Goal: Communication & Community: Answer question/provide support

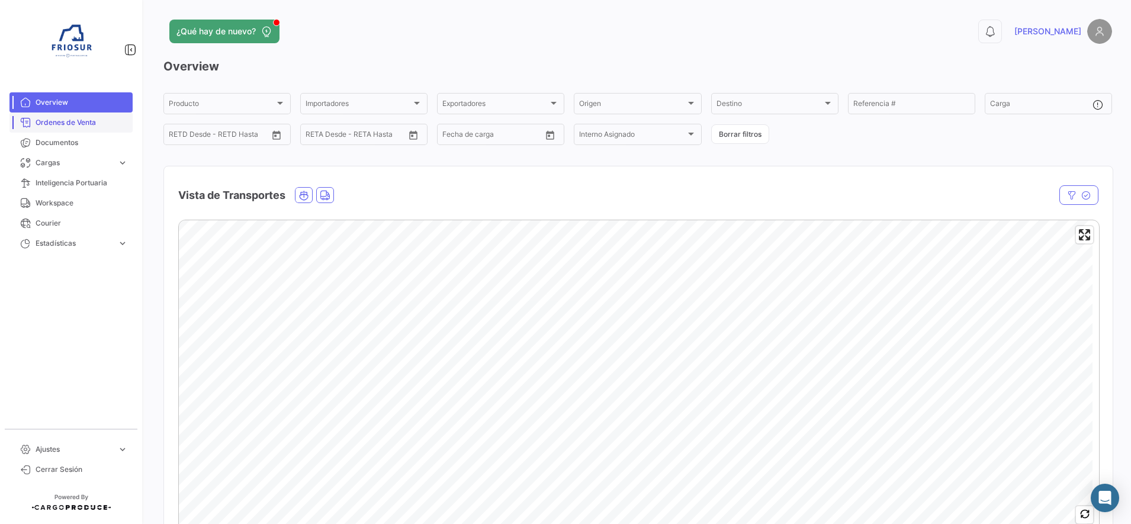
click at [88, 124] on span "Ordenes de Venta" at bounding box center [82, 122] width 92 height 11
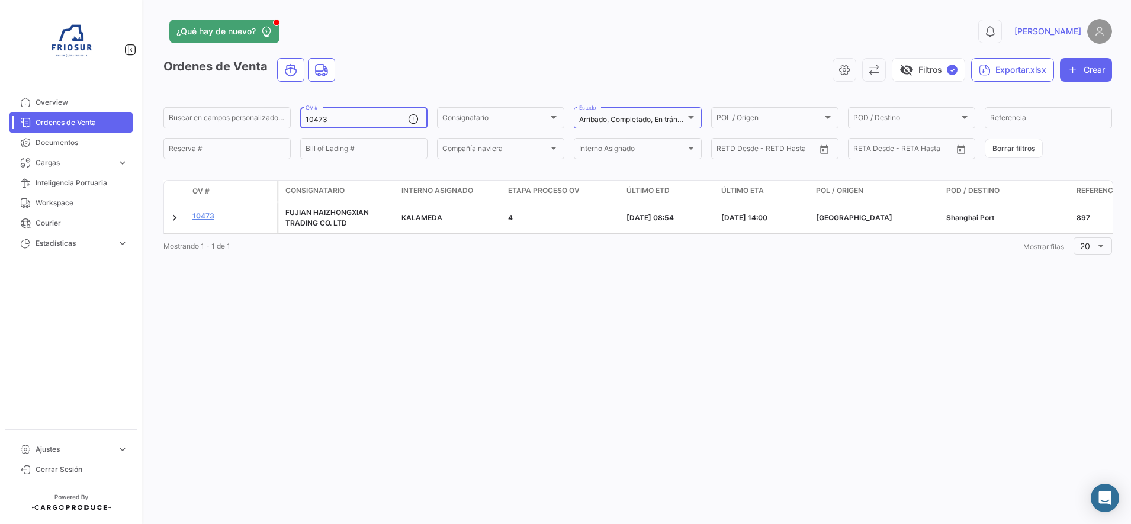
drag, startPoint x: 341, startPoint y: 117, endPoint x: 315, endPoint y: 116, distance: 26.1
click at [315, 116] on input "10473" at bounding box center [357, 120] width 102 height 8
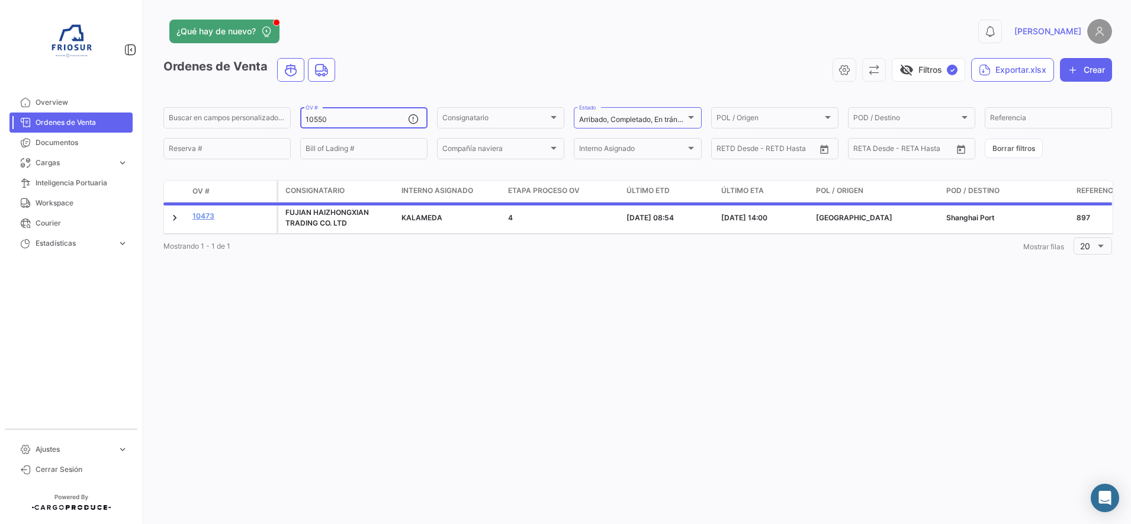
type input "10550"
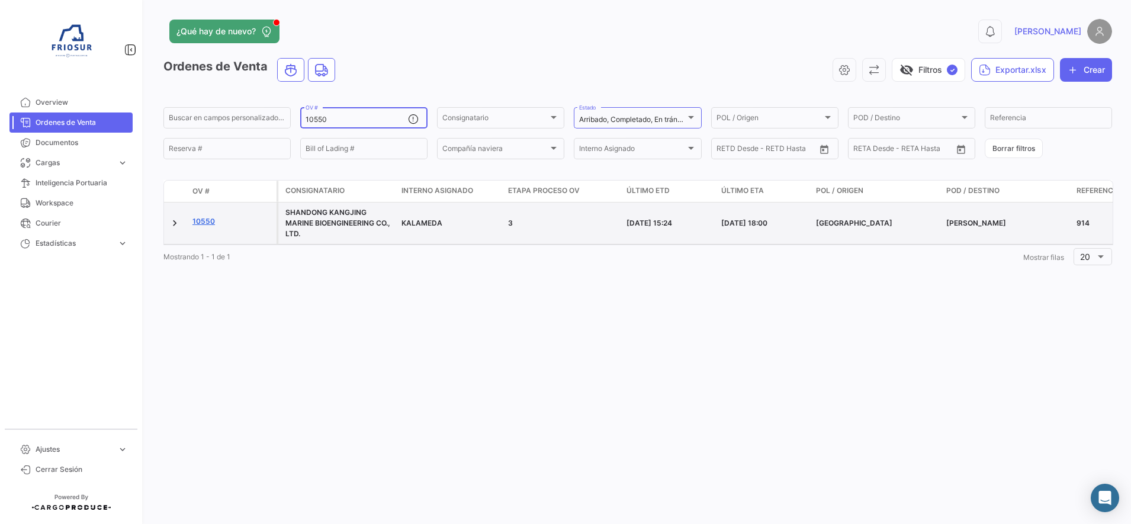
click at [204, 219] on link "10550" at bounding box center [232, 221] width 79 height 11
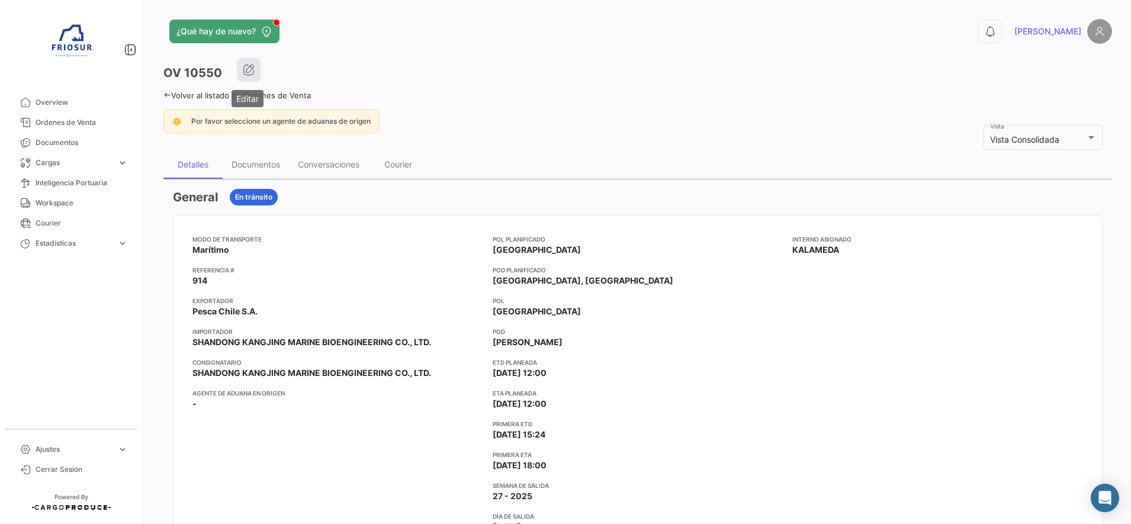
click at [259, 68] on button "button" at bounding box center [249, 70] width 24 height 24
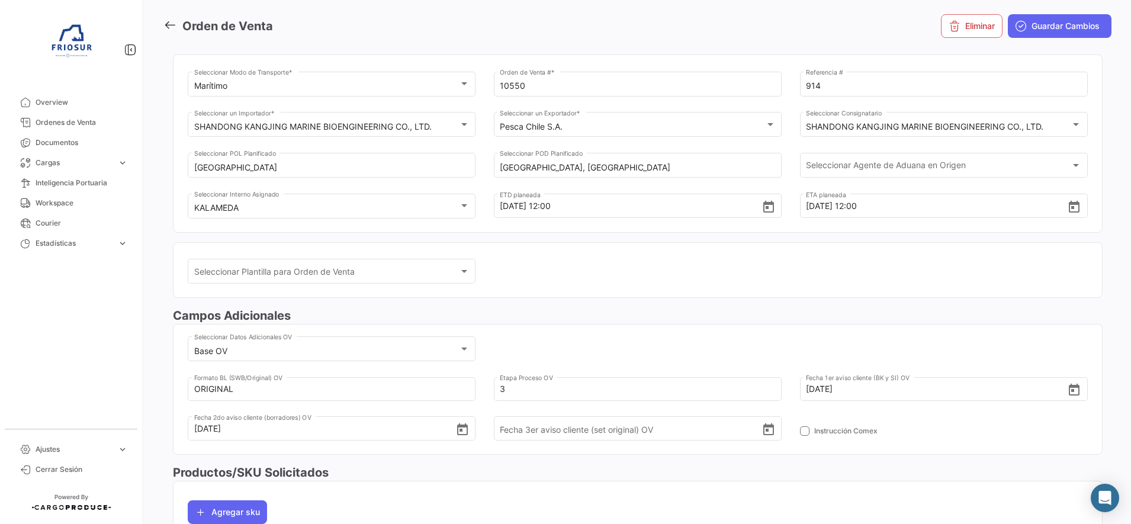
scroll to position [148, 0]
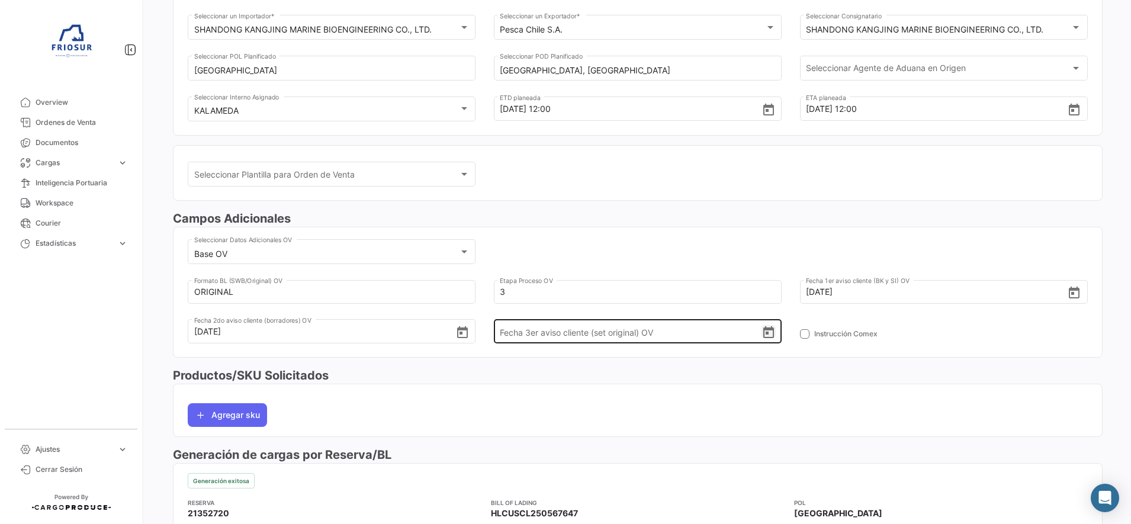
click at [764, 336] on icon "Open calendar" at bounding box center [769, 332] width 11 height 12
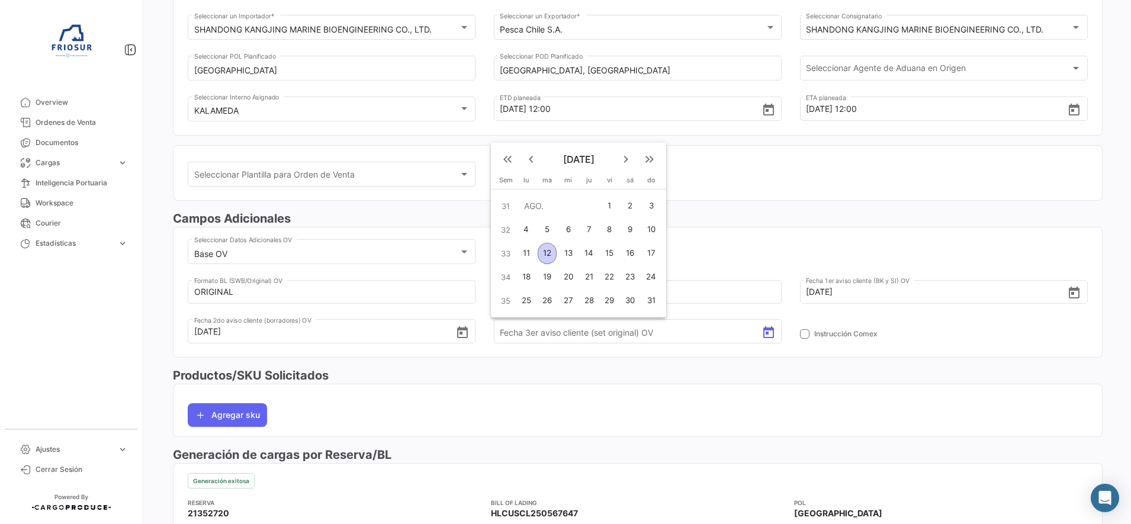
click at [548, 250] on div "12" at bounding box center [547, 253] width 19 height 21
type input "[DATE]"
click at [597, 366] on div "Campos Adicionales Base OV Seleccionar Datos Adicionales OV ORIGINAL Formato BL…" at bounding box center [638, 288] width 930 height 156
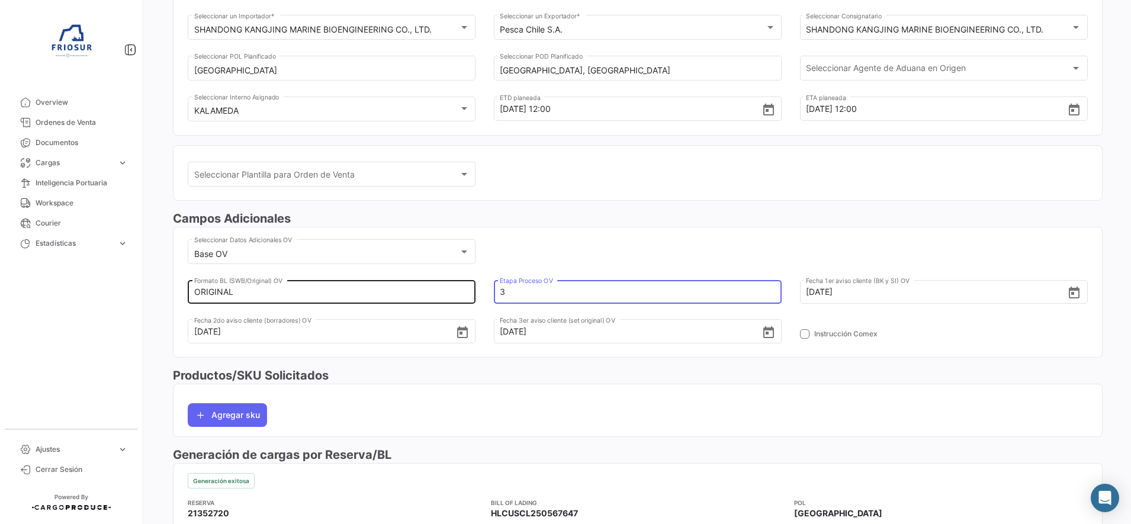
drag, startPoint x: 535, startPoint y: 291, endPoint x: 424, endPoint y: 277, distance: 112.2
click at [424, 278] on div "ORIGINAL Formato BL (SWB/Original) OV 3 Etapa Proceso OV [DATE] Fecha 1er aviso…" at bounding box center [638, 317] width 900 height 79
type input "4"
click at [537, 254] on div "Base OV Seleccionar Datos Adicionales OV ORIGINAL Formato BL (SWB/Original) OV …" at bounding box center [638, 297] width 900 height 120
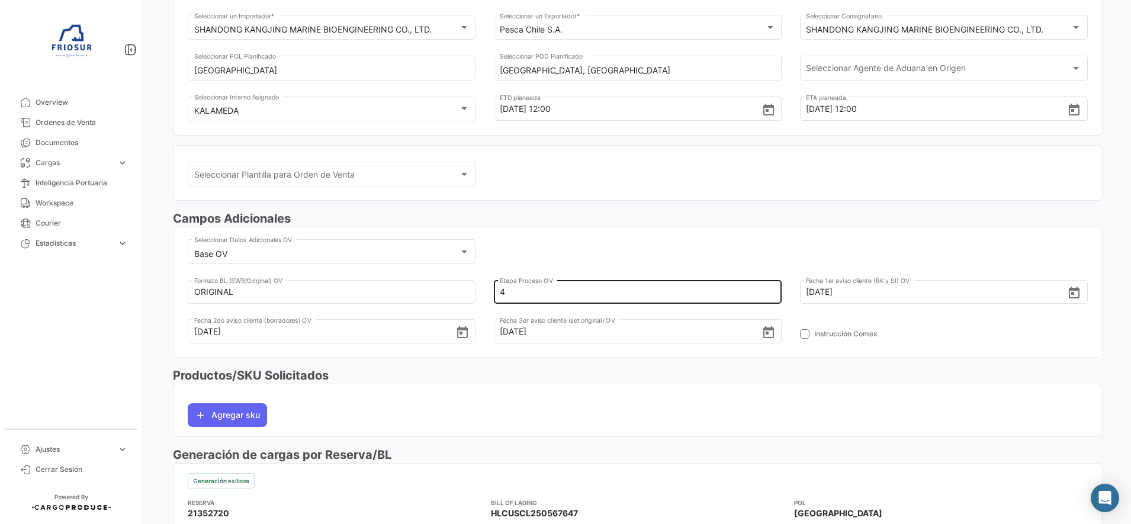
click at [535, 260] on div "4 Etapa Proceso OV" at bounding box center [637, 282] width 275 height 44
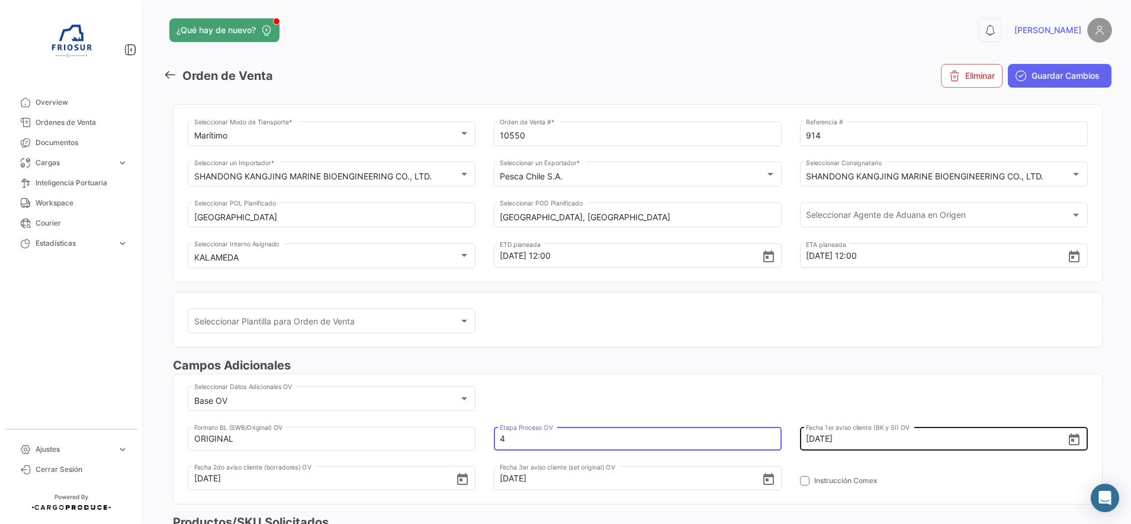
scroll to position [0, 0]
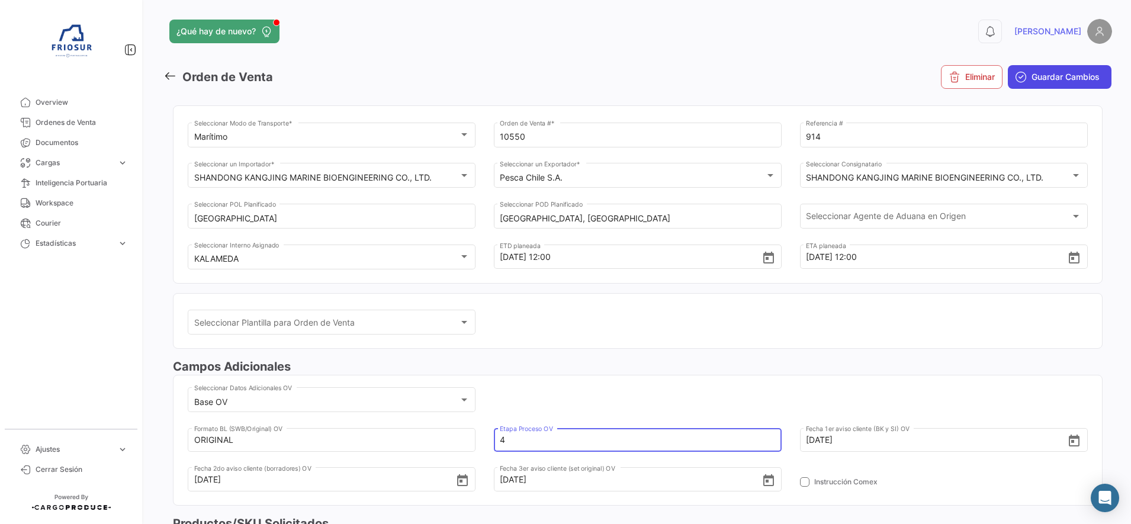
click at [1032, 82] on span "Guardar Cambios" at bounding box center [1066, 77] width 68 height 12
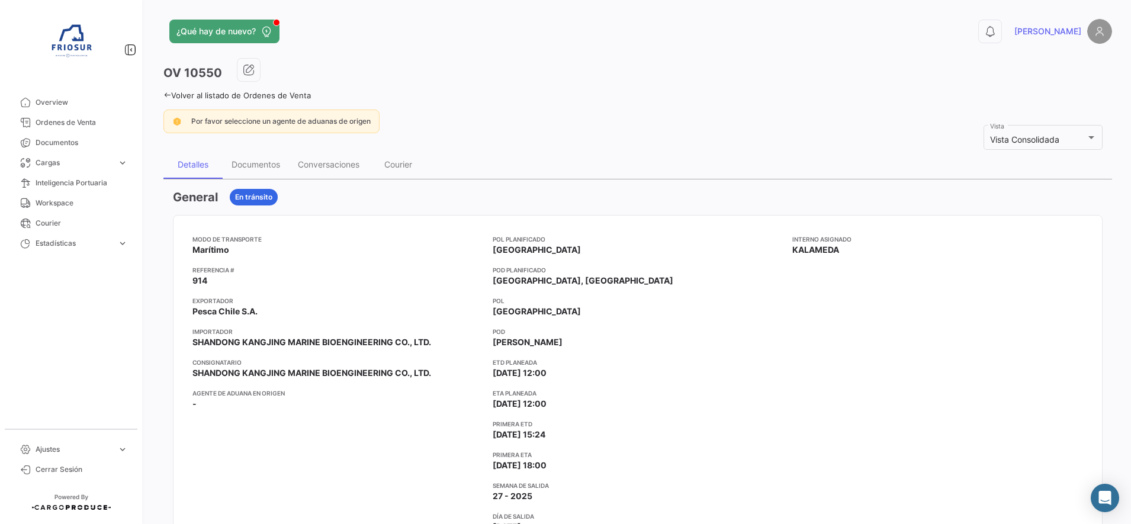
click at [166, 93] on icon at bounding box center [167, 95] width 8 height 8
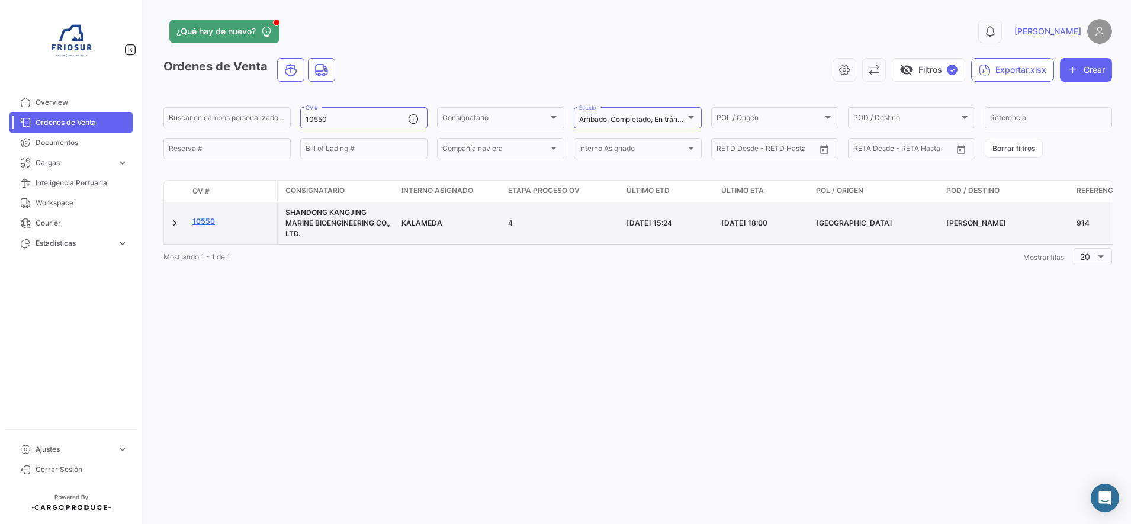
click at [195, 221] on link "10550" at bounding box center [232, 221] width 79 height 11
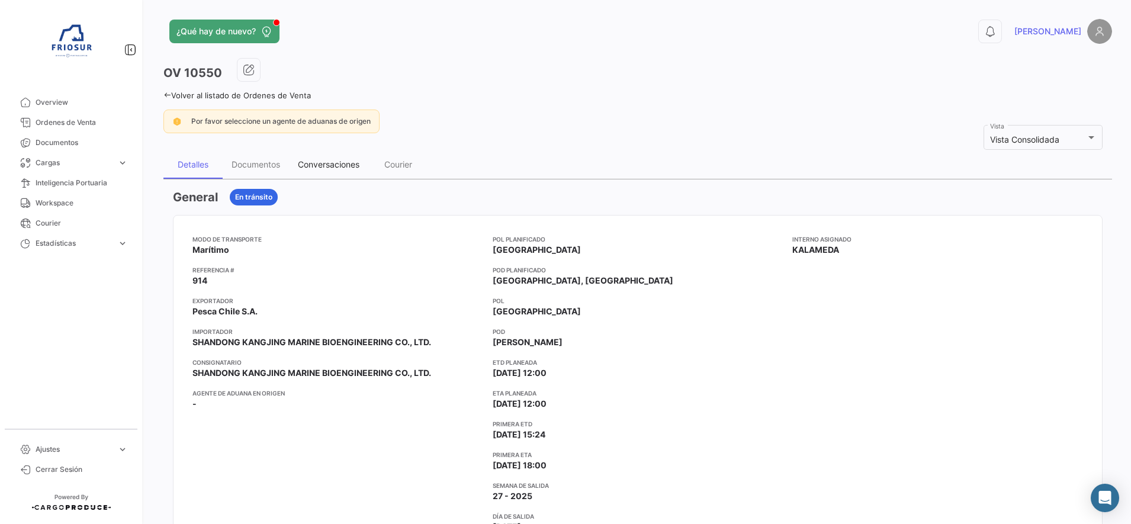
click at [318, 165] on div "Conversaciones" at bounding box center [329, 164] width 62 height 10
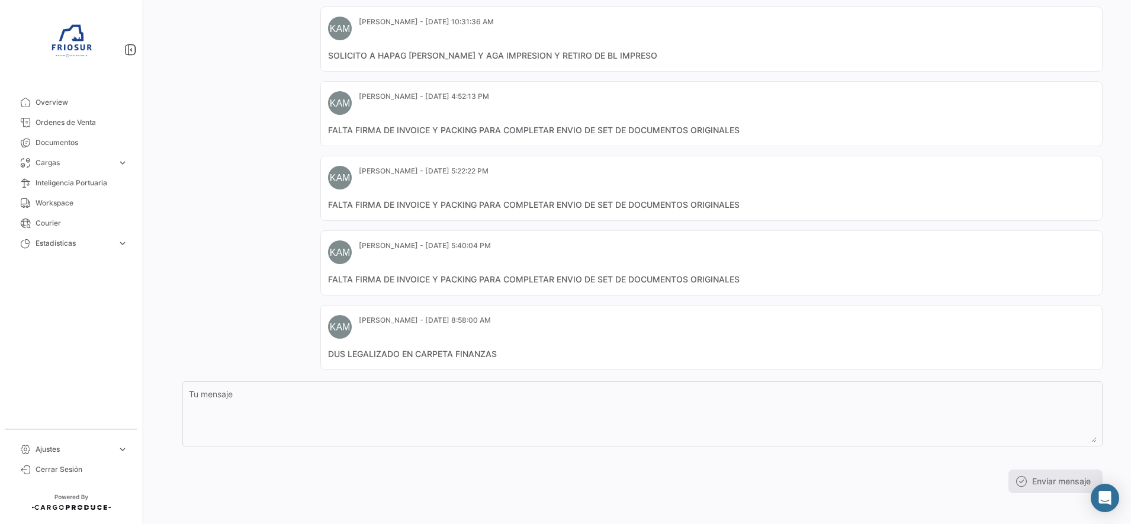
scroll to position [803, 0]
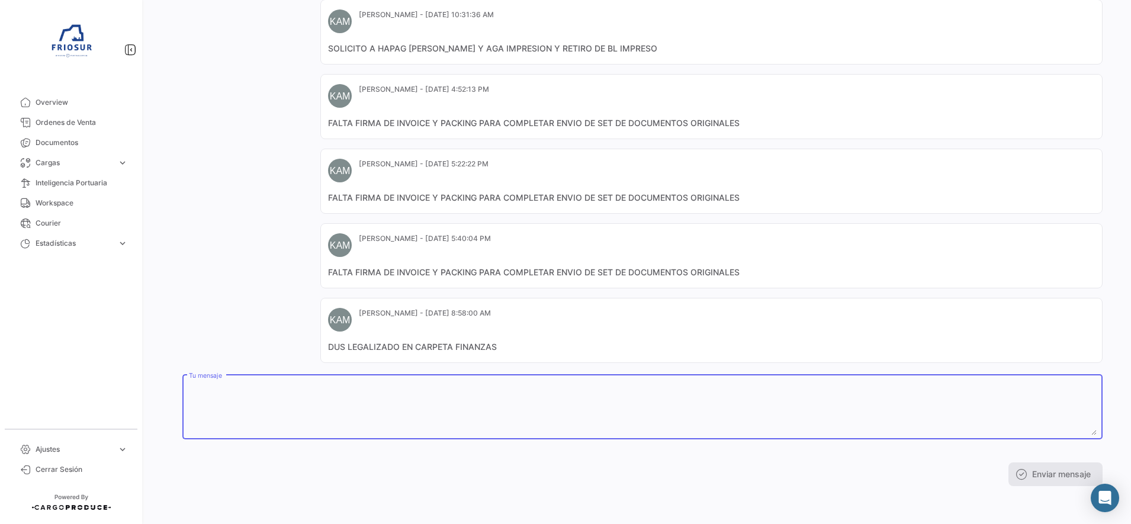
click at [386, 399] on textarea "Tu mensaje" at bounding box center [643, 409] width 908 height 52
type textarea "e"
type textarea "ENVIO SET DOCUMENTOS ORIGINALES [PERSON_NAME] POR CHILEXPRES"
click at [1051, 478] on button "Enviar mensaje" at bounding box center [1056, 475] width 94 height 24
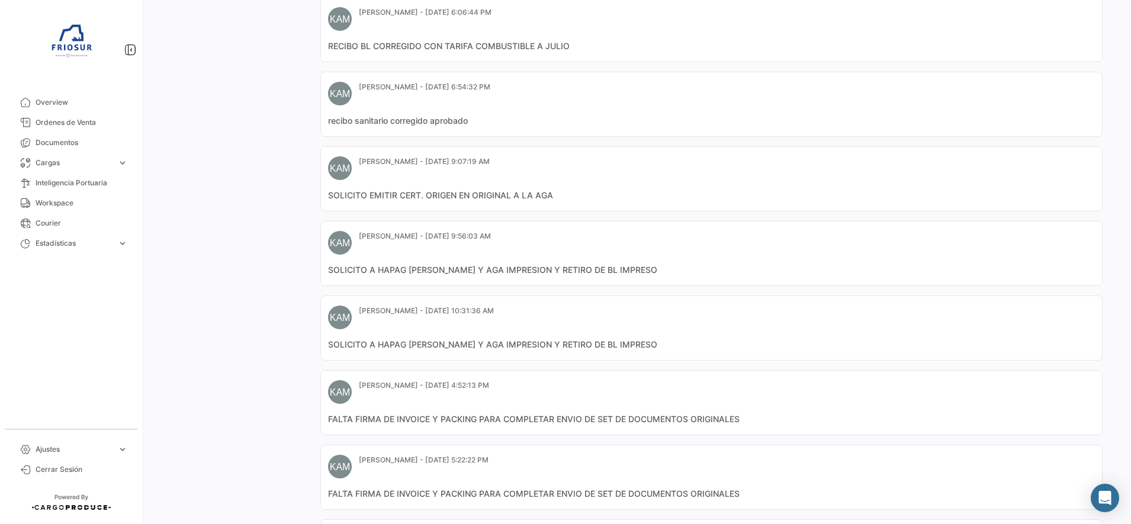
scroll to position [68, 0]
